Goal: Task Accomplishment & Management: Complete application form

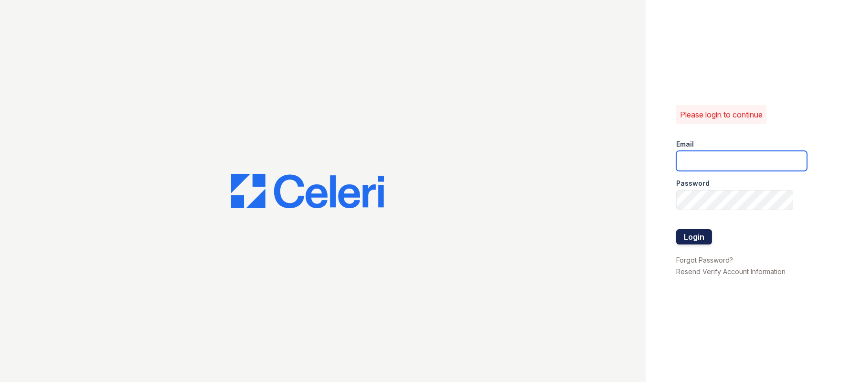
type input "[EMAIL_ADDRESS][DOMAIN_NAME]"
click at [711, 236] on button "Login" at bounding box center [694, 236] width 36 height 15
click at [697, 240] on button "Login" at bounding box center [694, 236] width 36 height 15
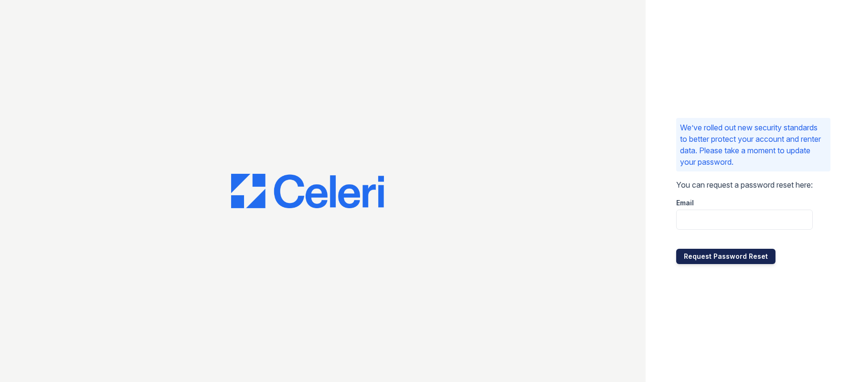
click at [714, 258] on button "Request Password Reset" at bounding box center [725, 256] width 99 height 15
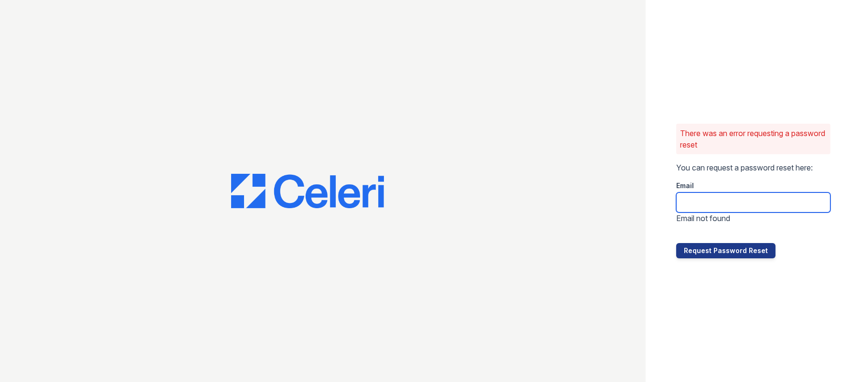
click at [708, 202] on input "email" at bounding box center [753, 203] width 154 height 20
type input "alinea@homeriver.com"
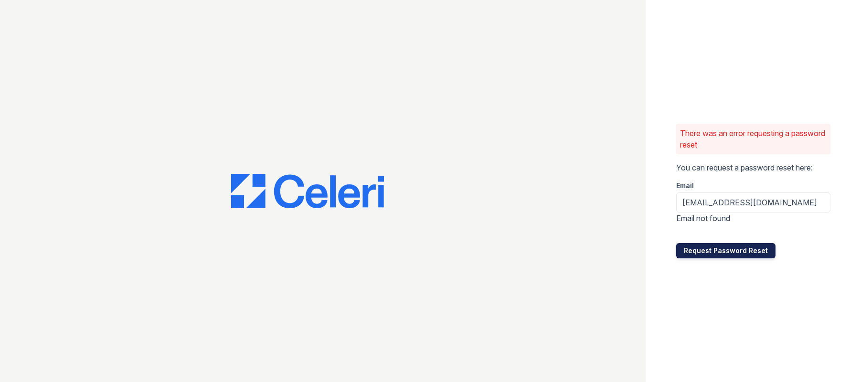
click at [728, 254] on button "Request Password Reset" at bounding box center [725, 250] width 99 height 15
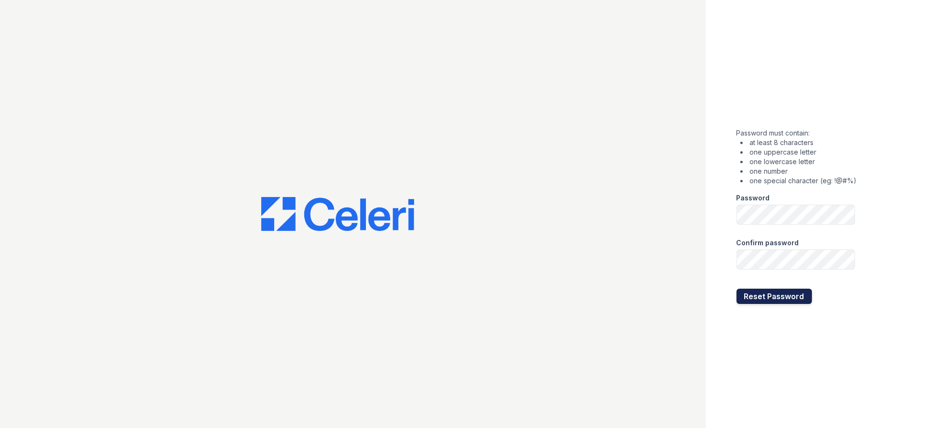
click at [764, 298] on button "Reset Password" at bounding box center [774, 296] width 75 height 15
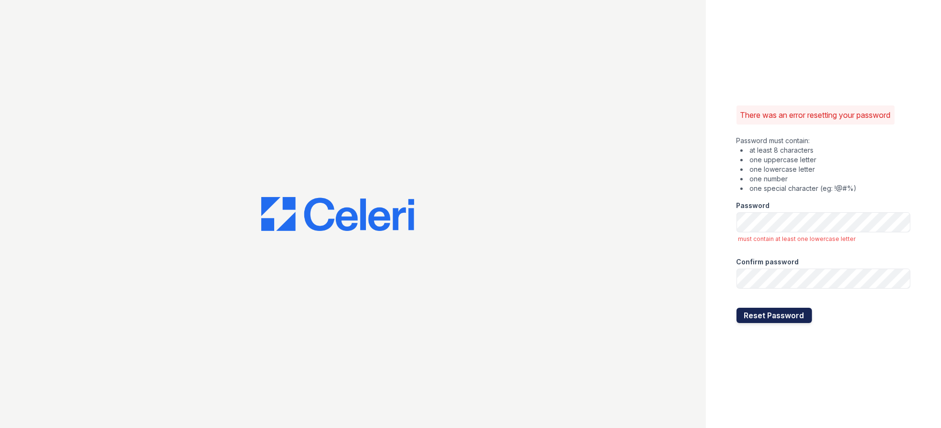
click at [777, 310] on button "Reset Password" at bounding box center [774, 315] width 75 height 15
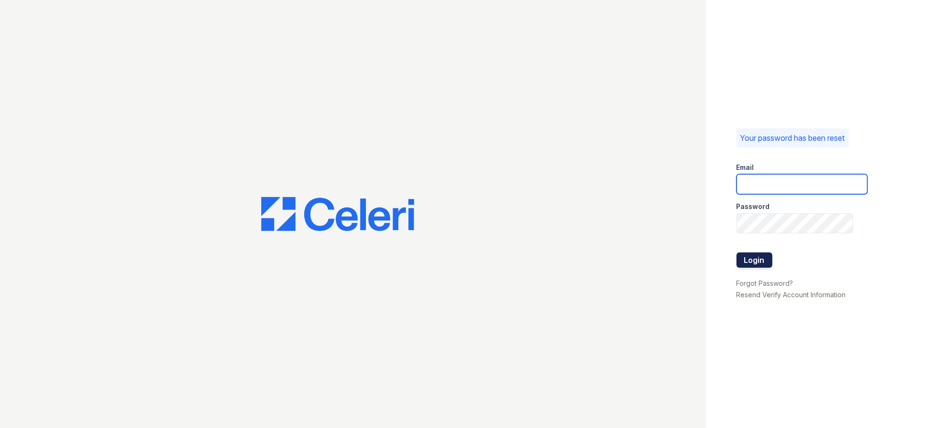
type input "[EMAIL_ADDRESS][DOMAIN_NAME]"
click at [752, 259] on button "Login" at bounding box center [755, 260] width 36 height 15
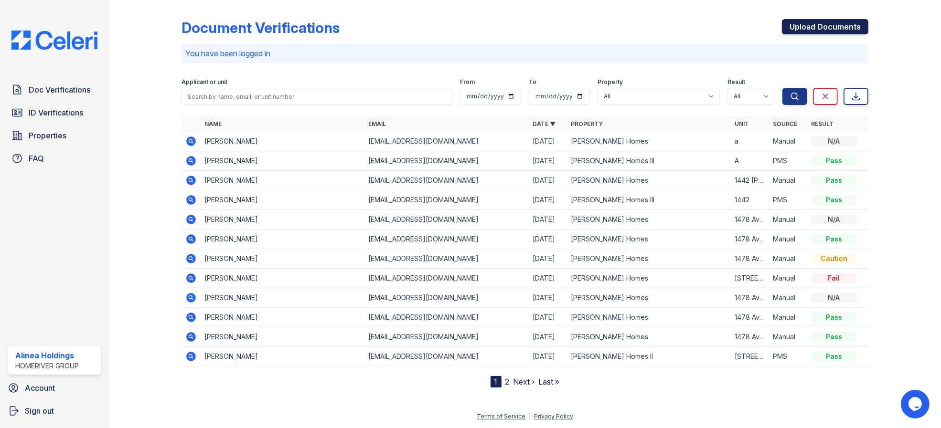
click at [818, 29] on link "Upload Documents" at bounding box center [825, 26] width 86 height 15
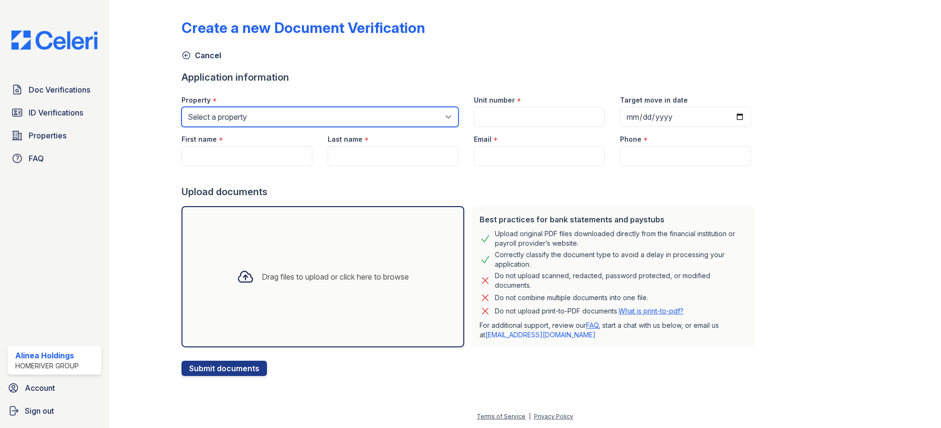
click at [370, 119] on select "Select a property Vela Homes Vela Homes II Vela Homes III" at bounding box center [320, 117] width 277 height 20
select select "4052"
click at [182, 107] on select "Select a property Vela Homes Vela Homes II Vela Homes III" at bounding box center [320, 117] width 277 height 20
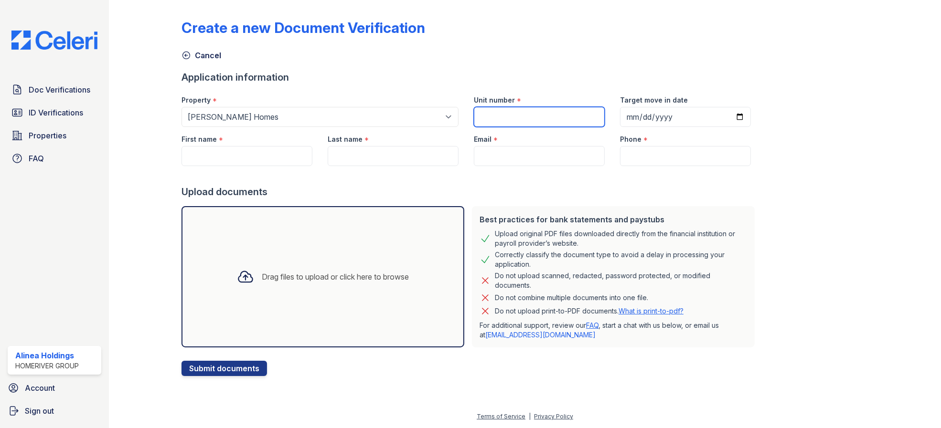
click at [504, 113] on input "Unit number" at bounding box center [539, 117] width 131 height 20
type input "1"
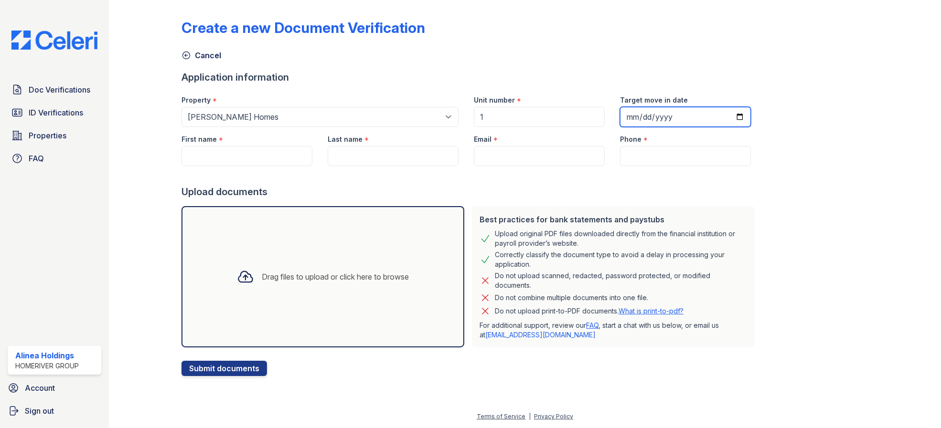
click at [723, 112] on input "Target move in date" at bounding box center [685, 117] width 131 height 20
type input "2025-09-30"
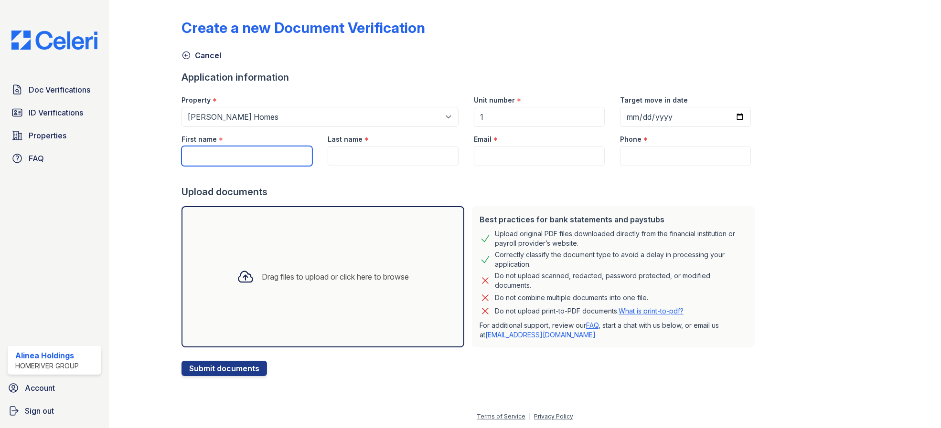
click at [211, 154] on input "First name" at bounding box center [247, 156] width 131 height 20
